Goal: Entertainment & Leisure: Consume media (video, audio)

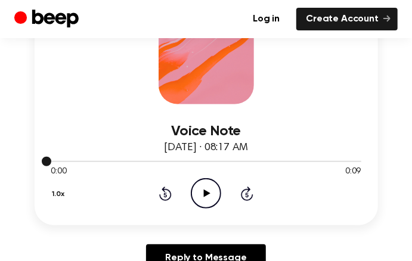
scroll to position [239, 0]
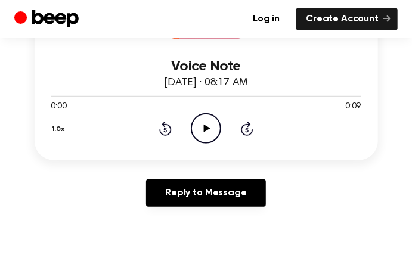
click at [208, 132] on icon "Play Audio" at bounding box center [206, 128] width 30 height 30
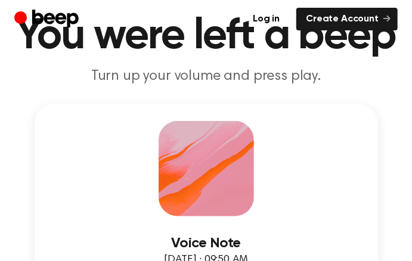
scroll to position [119, 0]
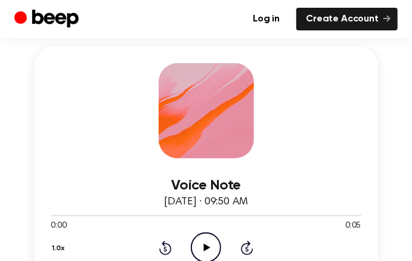
click at [200, 240] on icon "Play Audio" at bounding box center [206, 248] width 30 height 30
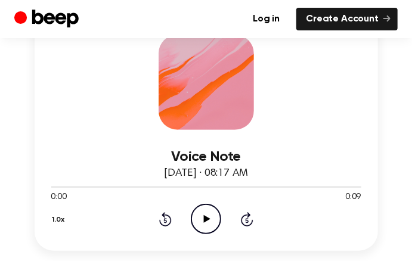
scroll to position [178, 0]
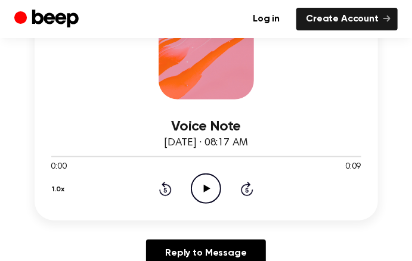
click at [201, 189] on icon "Play Audio" at bounding box center [206, 189] width 30 height 30
